Goal: Information Seeking & Learning: Learn about a topic

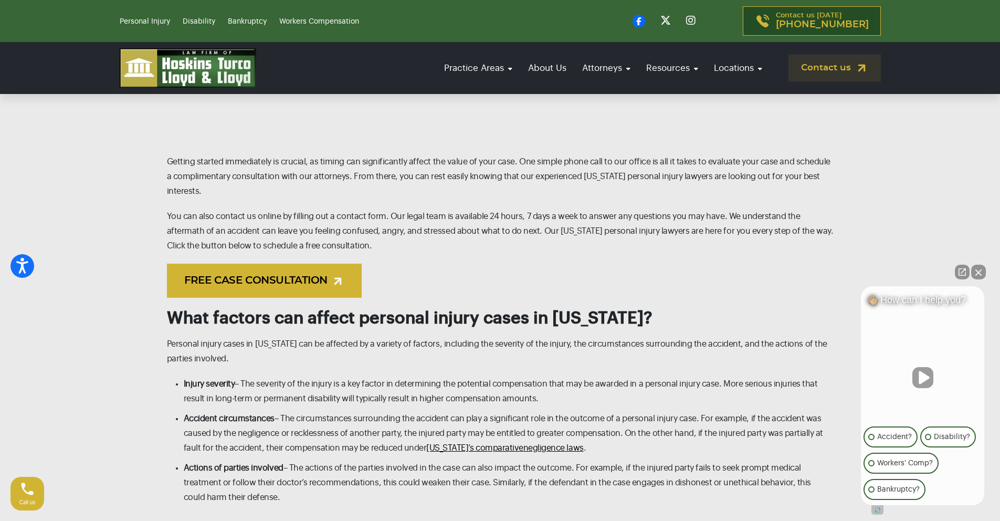
scroll to position [1510, 0]
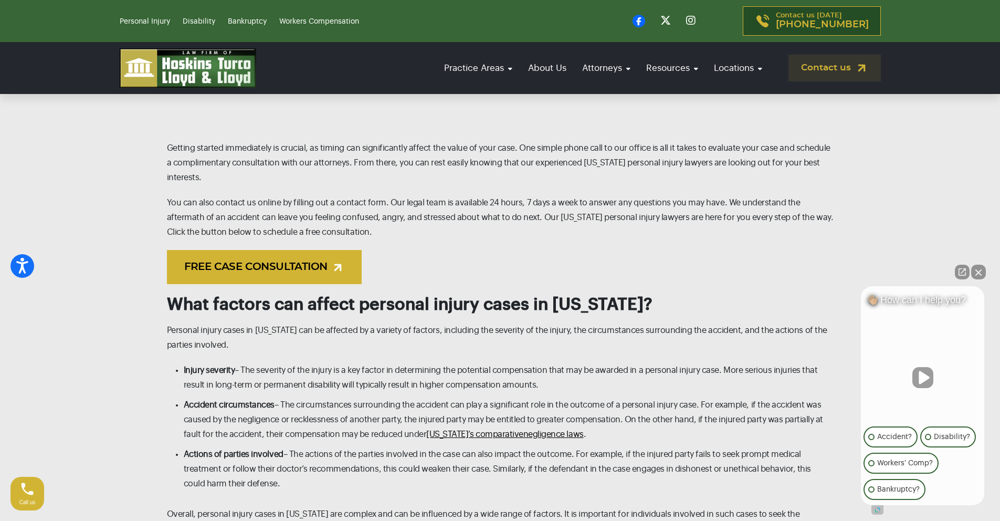
click at [926, 379] on button "Unmute video" at bounding box center [922, 377] width 21 height 21
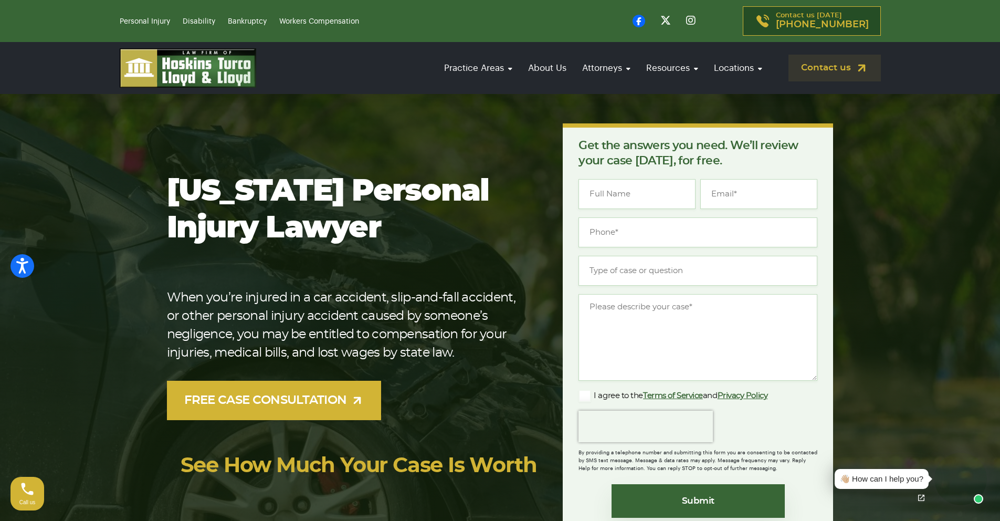
scroll to position [0, 0]
click at [532, 69] on link "About Us" at bounding box center [547, 68] width 49 height 30
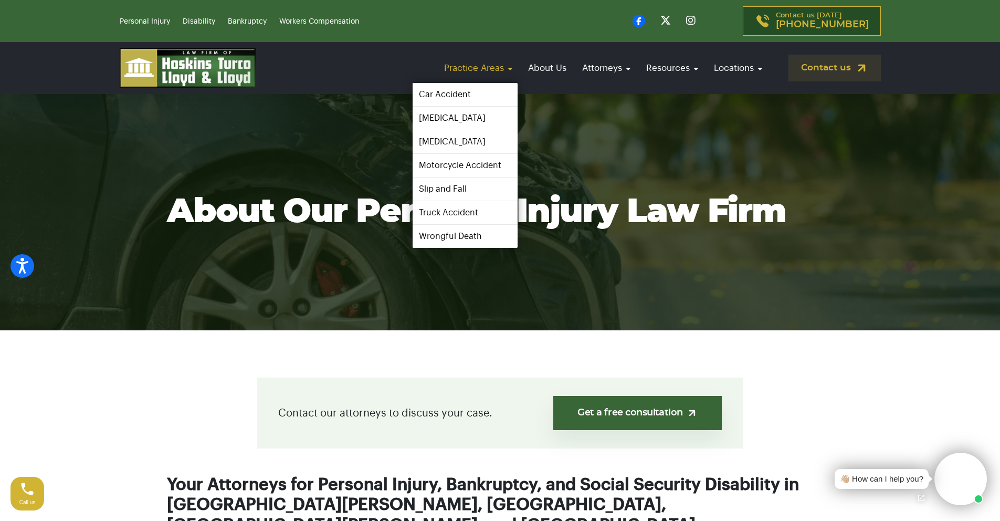
click at [487, 71] on link "Practice Areas" at bounding box center [478, 68] width 79 height 30
